Goal: Navigation & Orientation: Find specific page/section

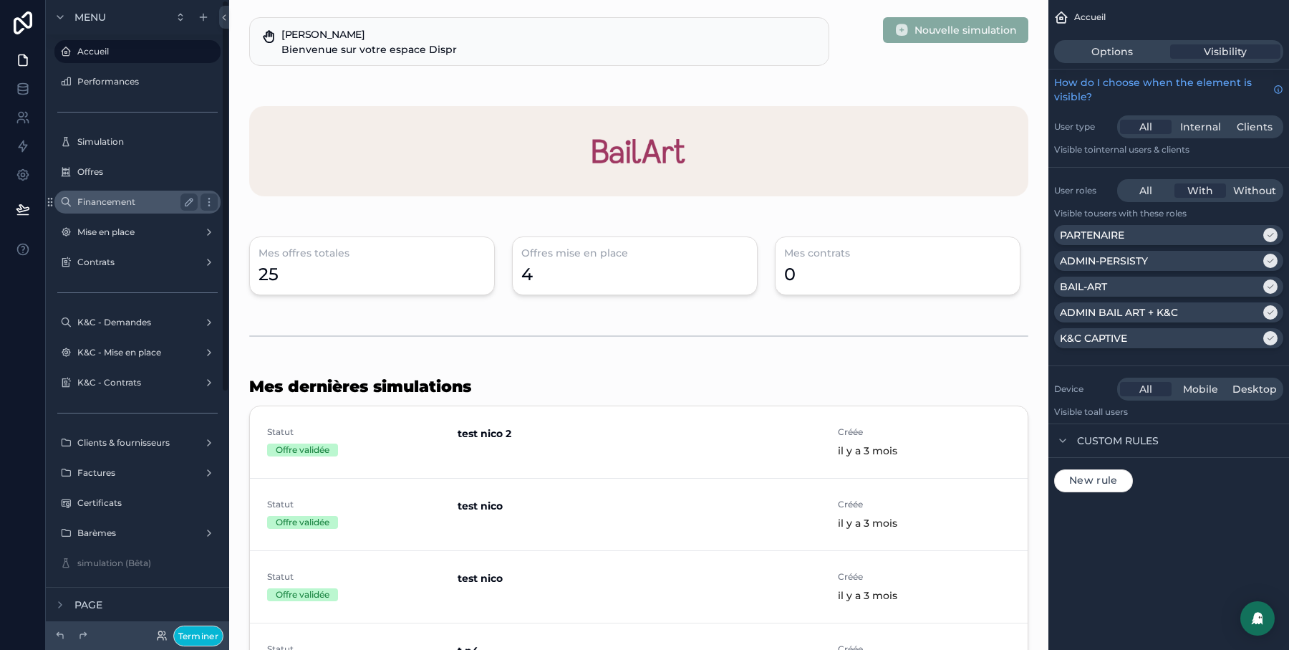
click at [112, 202] on label "Financement" at bounding box center [134, 201] width 115 height 11
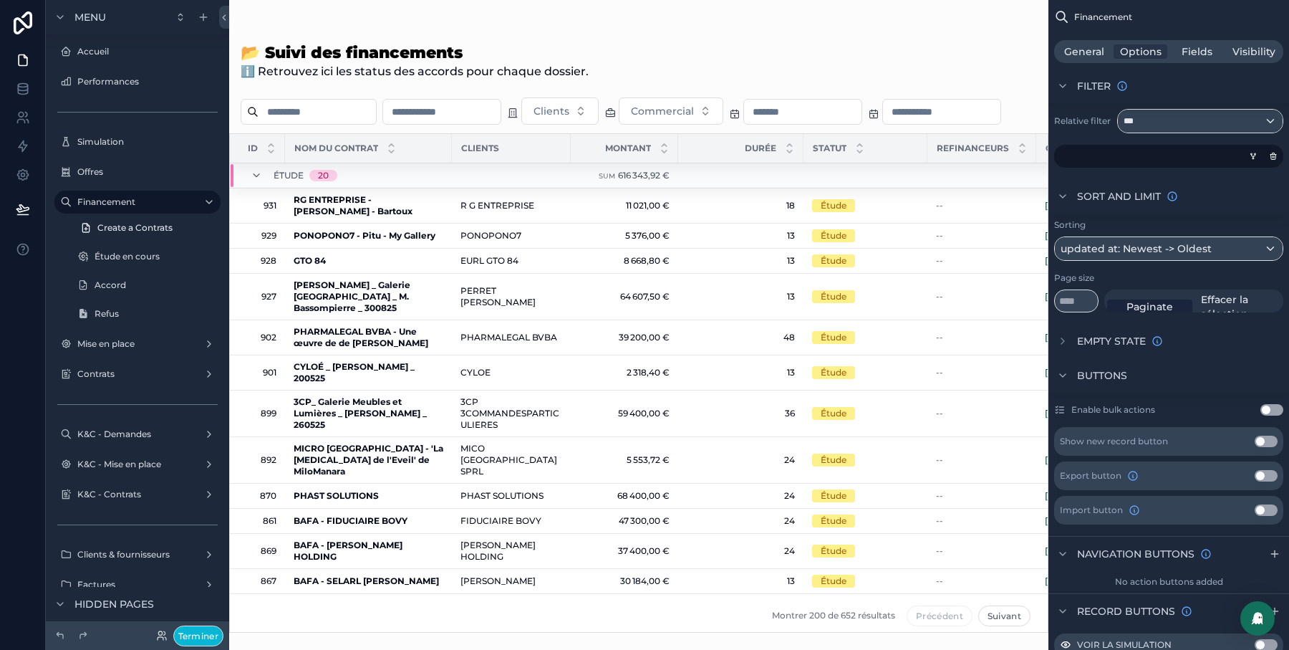
click at [309, 274] on div "scrollable content" at bounding box center [638, 325] width 819 height 650
click at [309, 241] on strong "PONOPONO7 - Pitu - My Gallery" at bounding box center [365, 235] width 142 height 11
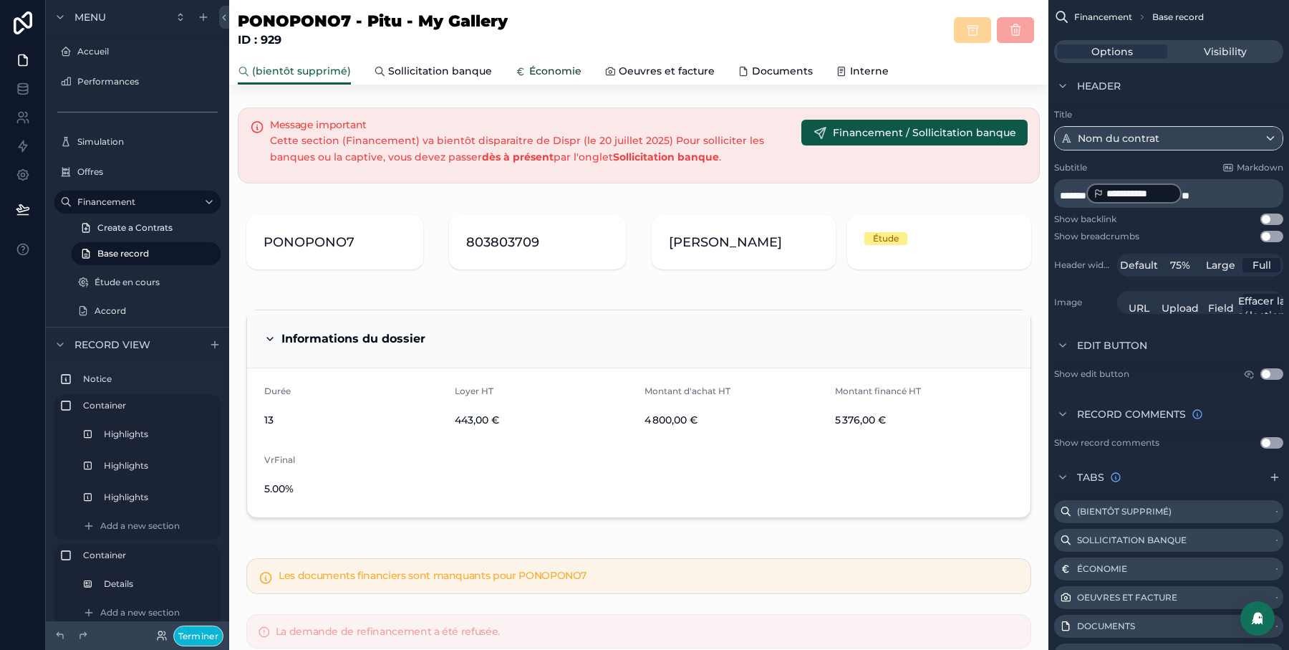
click at [519, 71] on icon "scrollable content" at bounding box center [520, 71] width 11 height 11
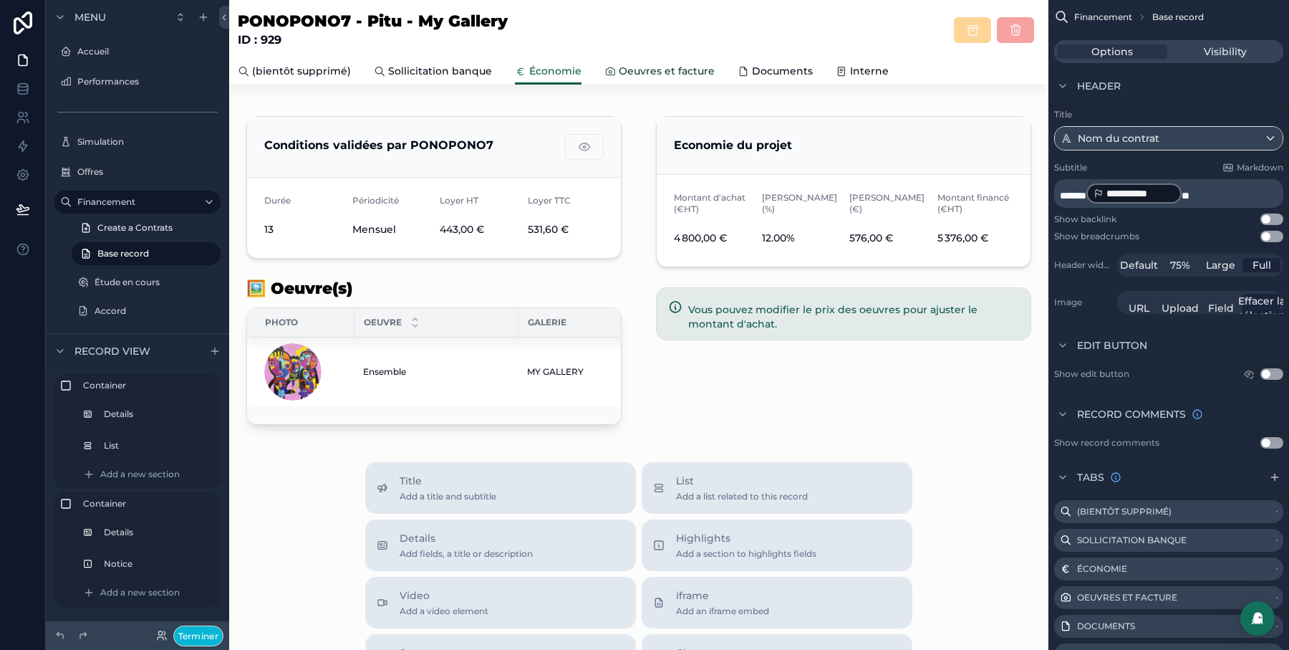
click at [621, 66] on span "Oeuvres et facture" at bounding box center [667, 71] width 96 height 14
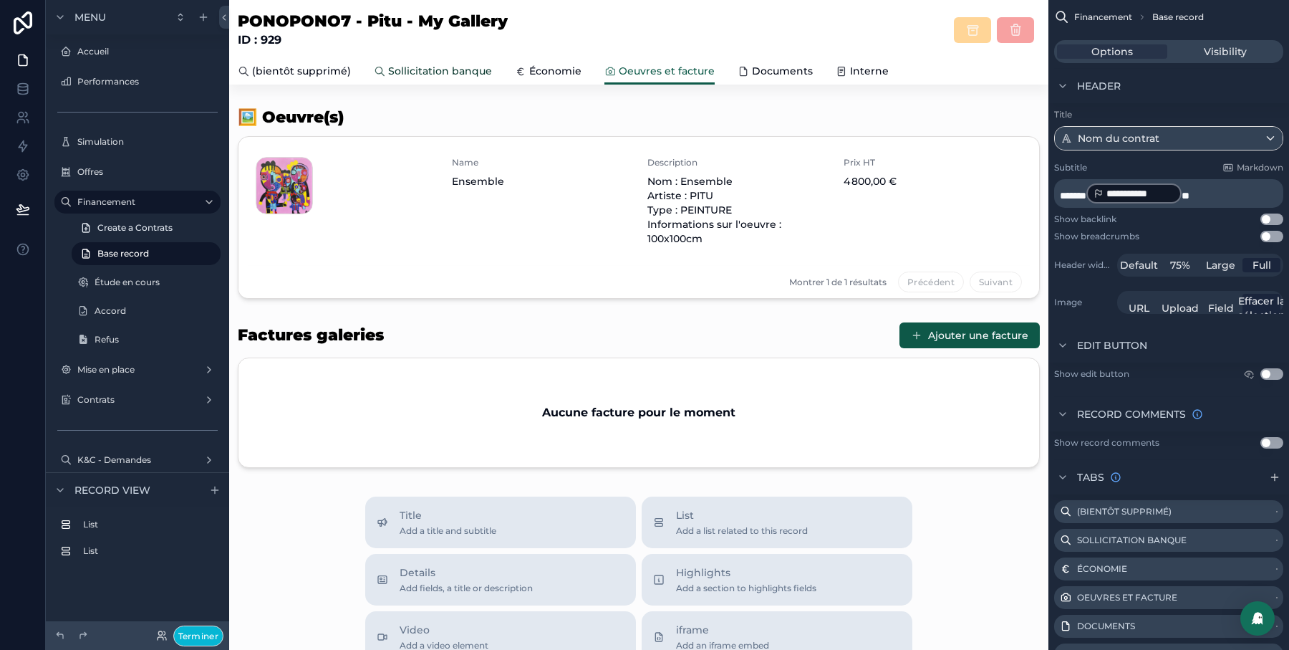
click at [433, 71] on span "Sollicitation banque" at bounding box center [440, 71] width 104 height 14
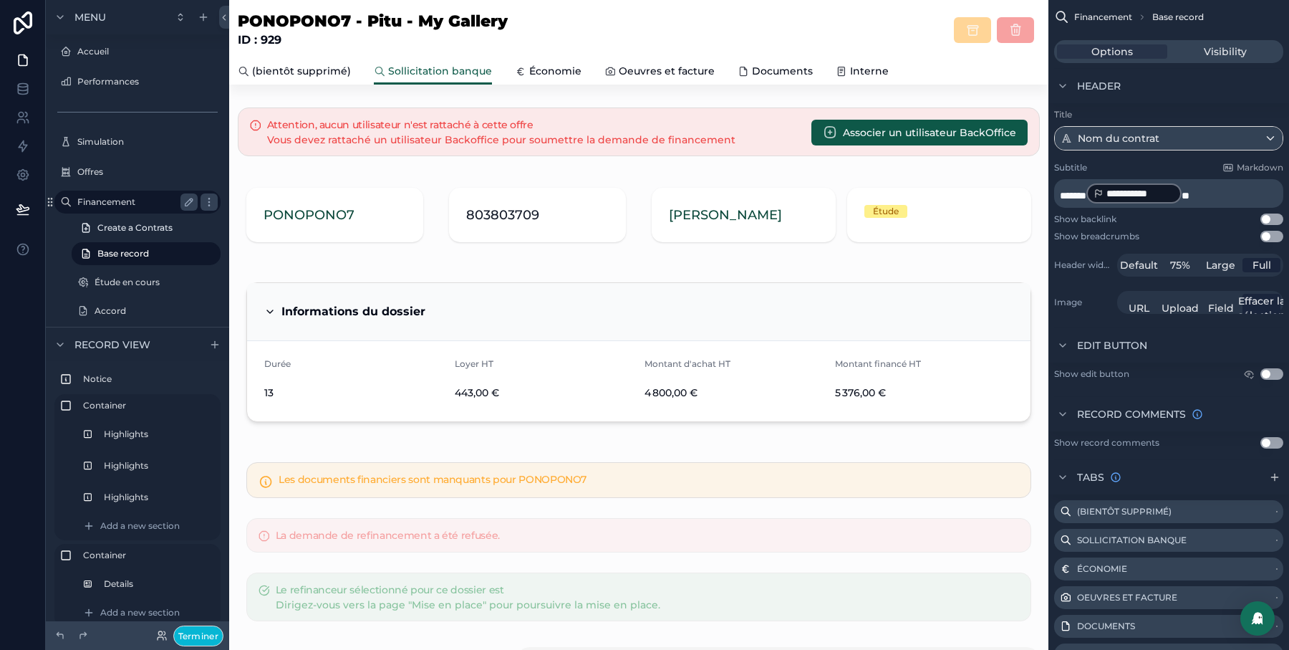
click at [108, 207] on div "Financement" at bounding box center [137, 201] width 120 height 17
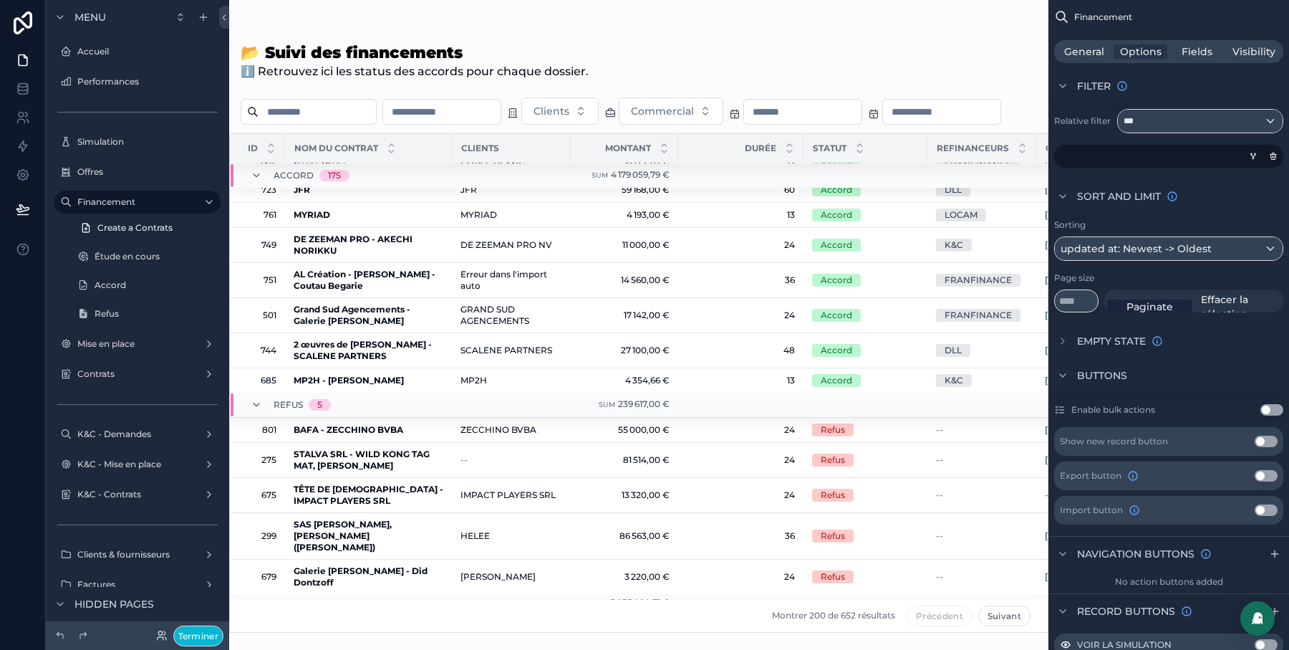
click at [852, 125] on div "Clients Commercial" at bounding box center [638, 110] width 819 height 27
click at [1092, 49] on span "General" at bounding box center [1084, 51] width 40 height 14
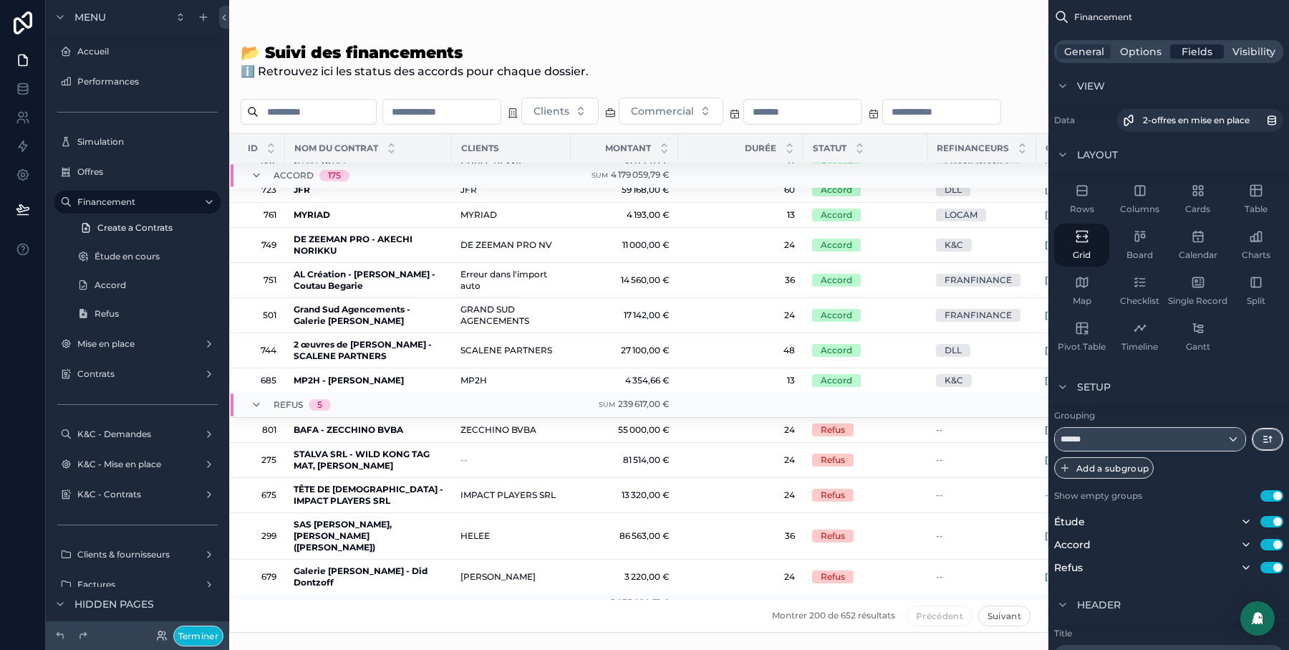
click at [1194, 56] on span "Fields" at bounding box center [1197, 51] width 31 height 14
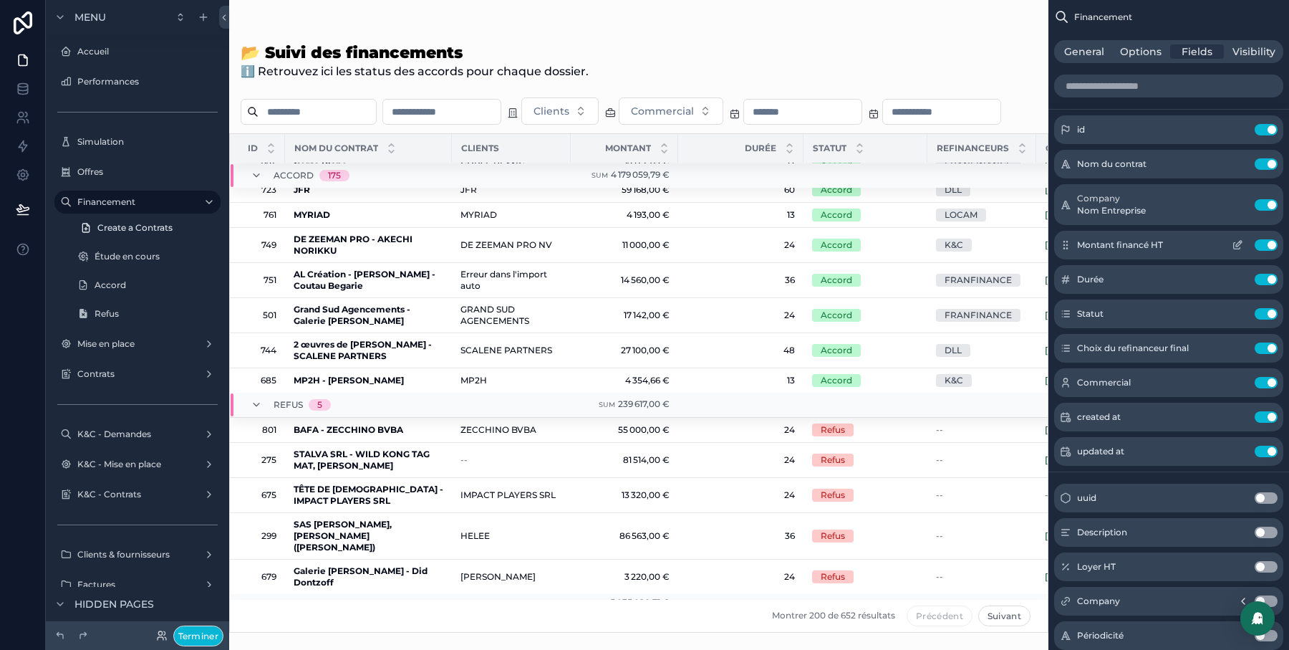
click at [1239, 246] on icon "scrollable content" at bounding box center [1237, 244] width 11 height 11
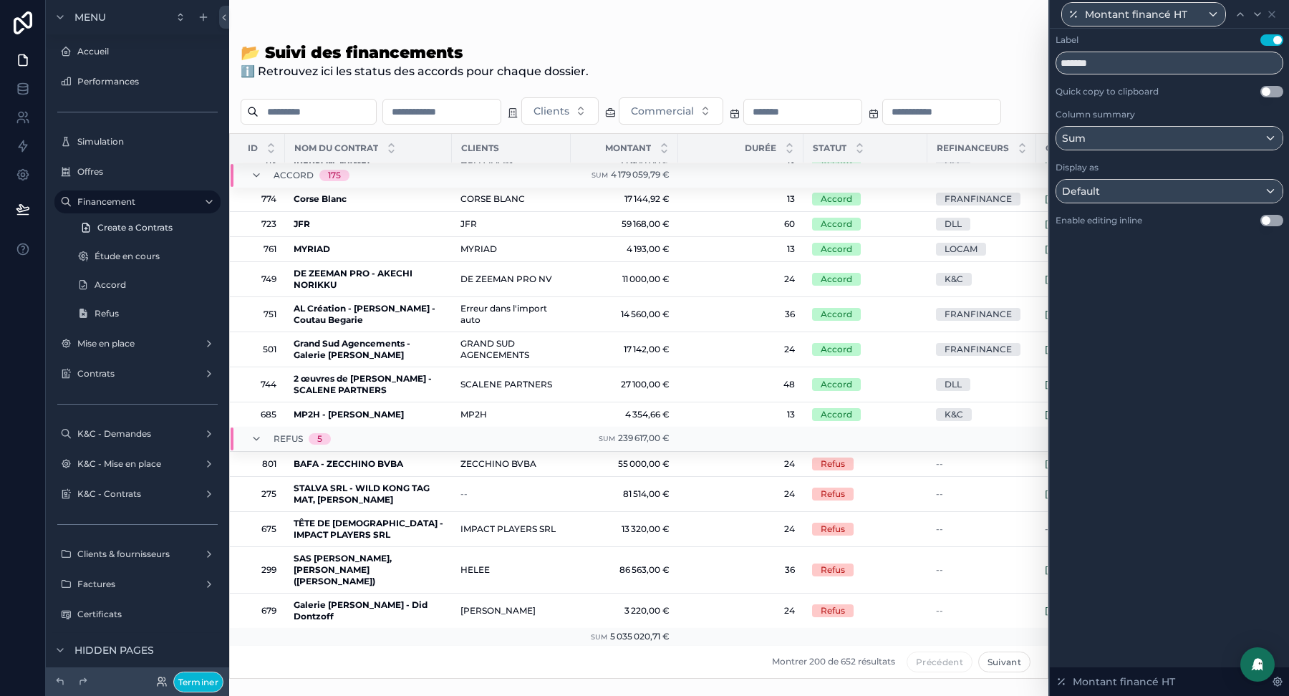
scroll to position [6261, 0]
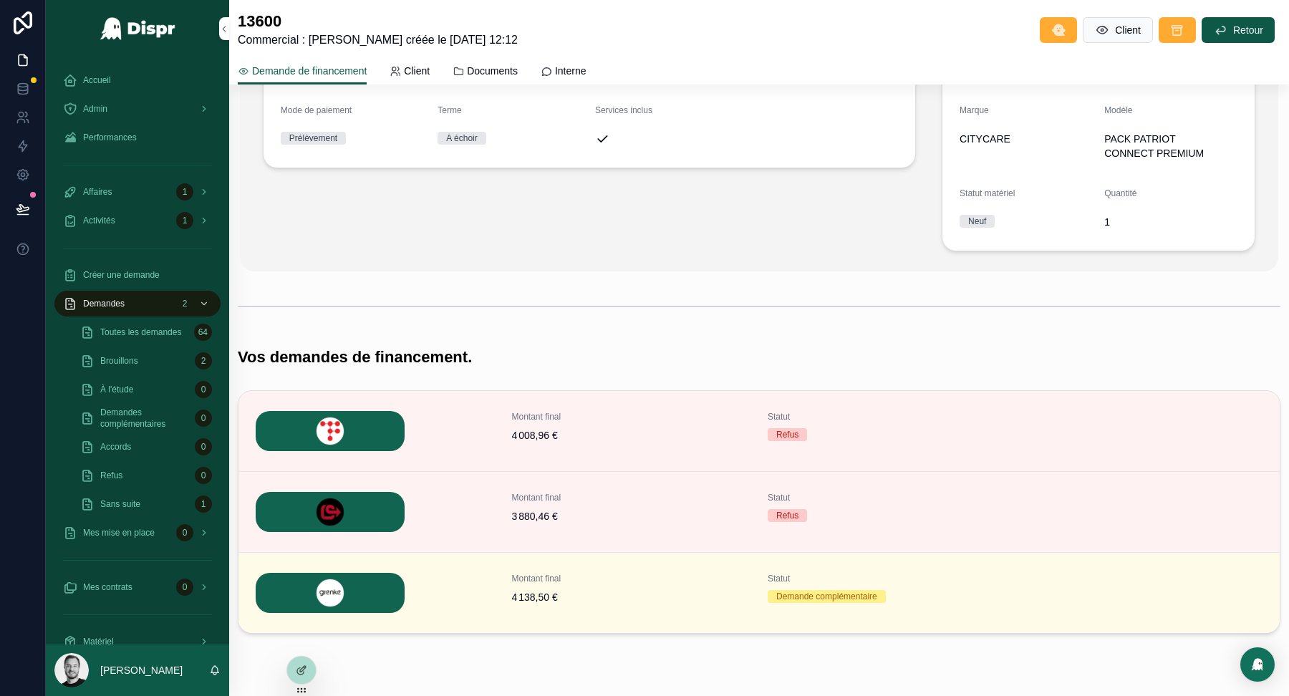
scroll to position [259, 0]
